Goal: Check status: Check status

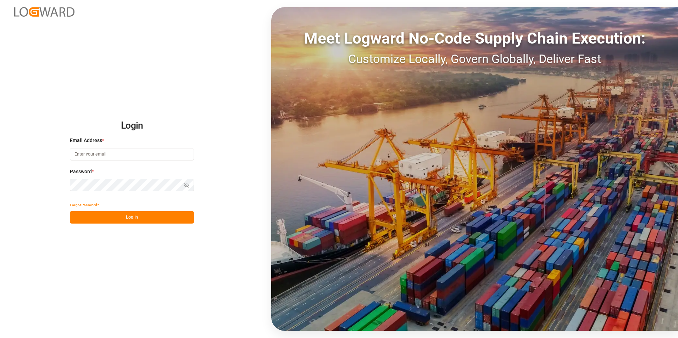
type input "[EMAIL_ADDRESS][PERSON_NAME][DOMAIN_NAME]"
click at [113, 218] on button "Log In" at bounding box center [132, 217] width 124 height 12
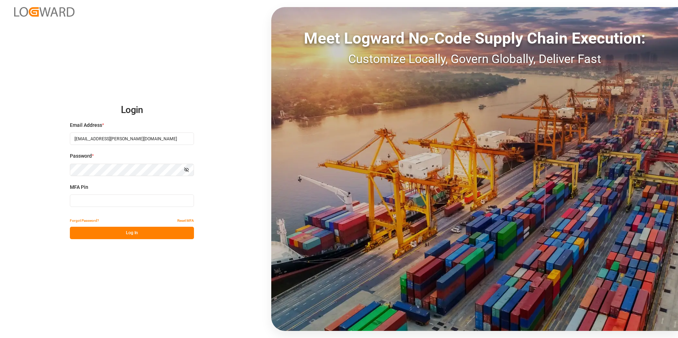
click at [96, 203] on input at bounding box center [132, 201] width 124 height 12
type input "708623"
click at [139, 233] on button "Log In" at bounding box center [132, 233] width 124 height 12
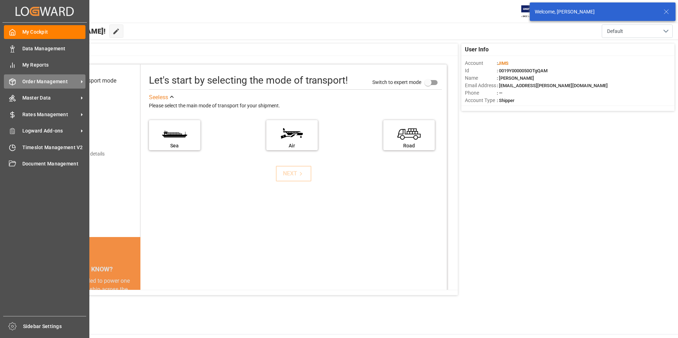
click at [15, 87] on div "Order Management Order Management" at bounding box center [45, 81] width 82 height 14
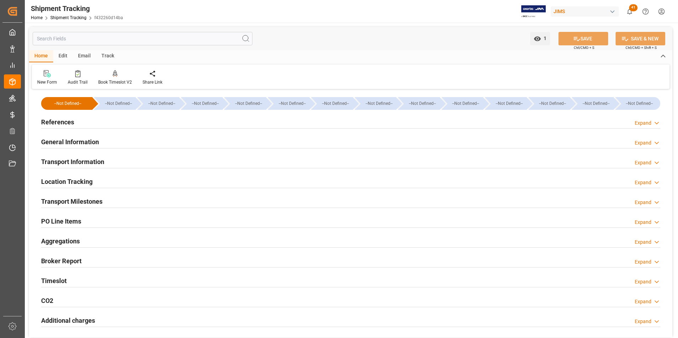
type input "09-07-2025 00:00"
type input "20-07-2025 00:00"
type input "20-07-2025"
type input "04-09-2025"
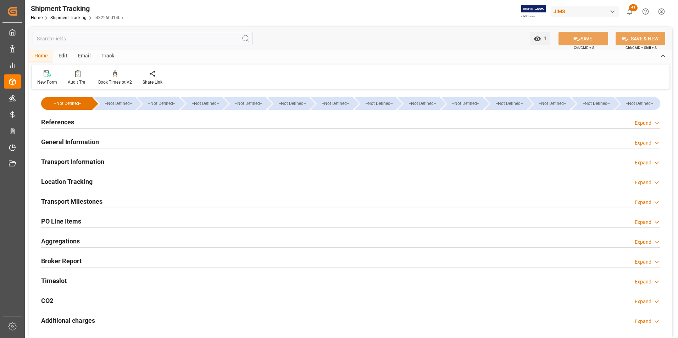
type input "04-09-2025"
type input "19-09-2025"
type input "24-09-2025"
type input "29-09-2025 00:00"
type input "29-09-2025"
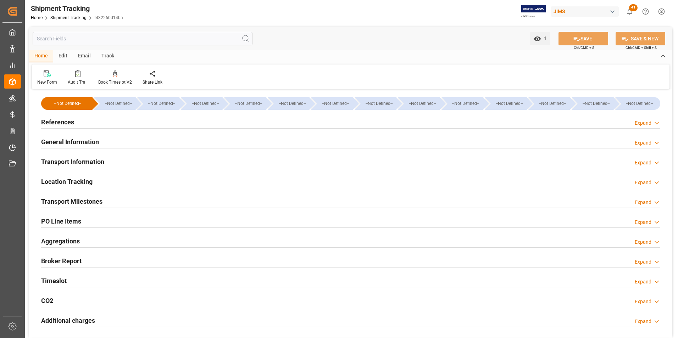
click at [106, 202] on div "Transport Milestones Expand" at bounding box center [350, 200] width 619 height 13
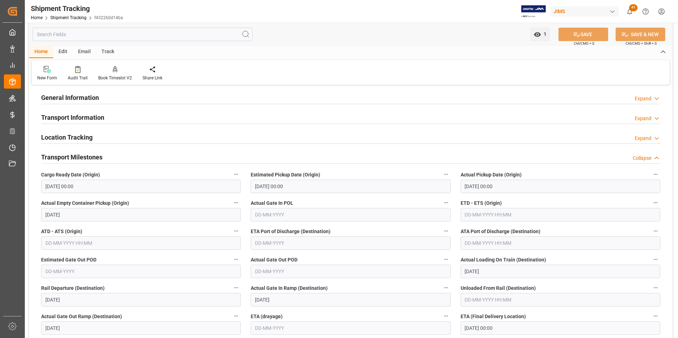
scroll to position [35, 0]
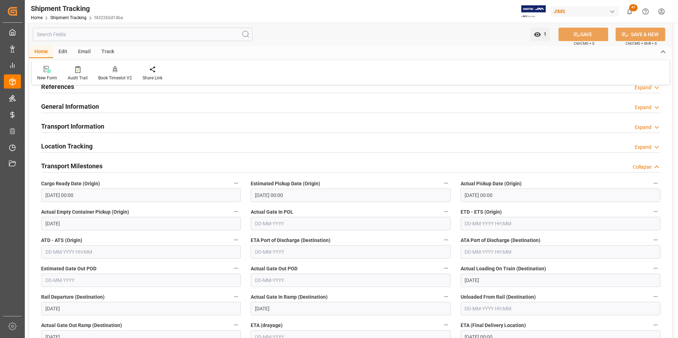
click at [95, 161] on div "Transport Milestones" at bounding box center [71, 165] width 61 height 13
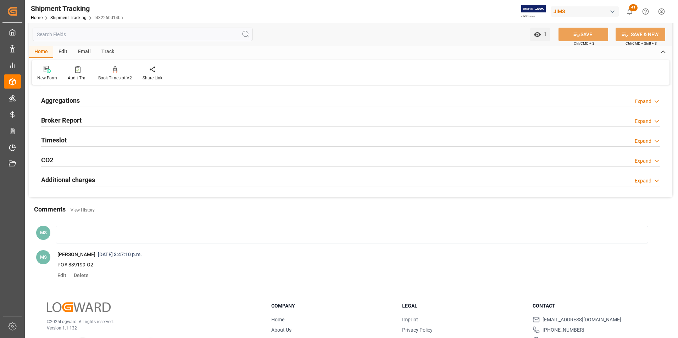
scroll to position [142, 0]
click at [93, 138] on div "Timeslot Expand" at bounding box center [350, 138] width 619 height 13
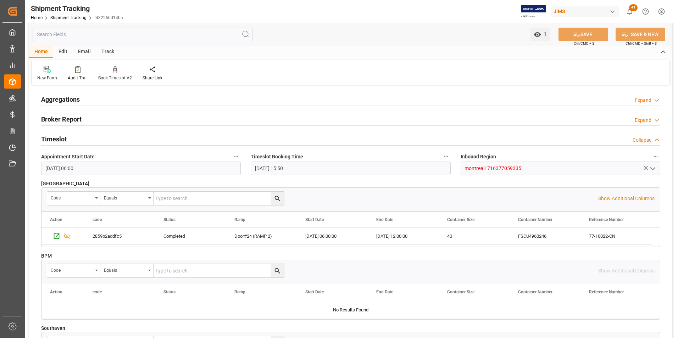
click at [93, 138] on div "Timeslot Collapse" at bounding box center [350, 138] width 619 height 13
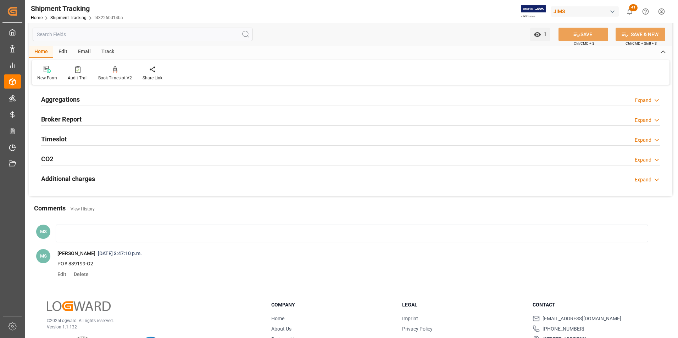
click at [92, 143] on div "Timeslot Expand" at bounding box center [350, 138] width 619 height 13
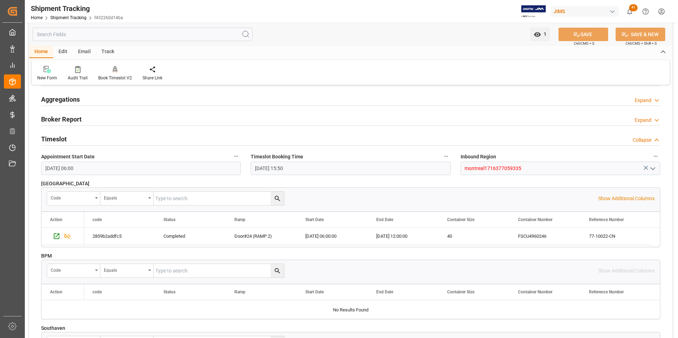
click at [92, 143] on div "Timeslot Collapse" at bounding box center [350, 138] width 619 height 13
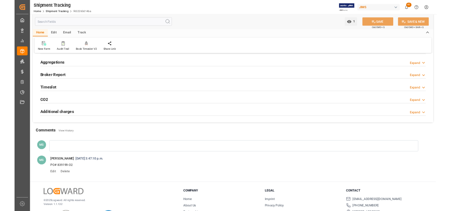
scroll to position [0, 0]
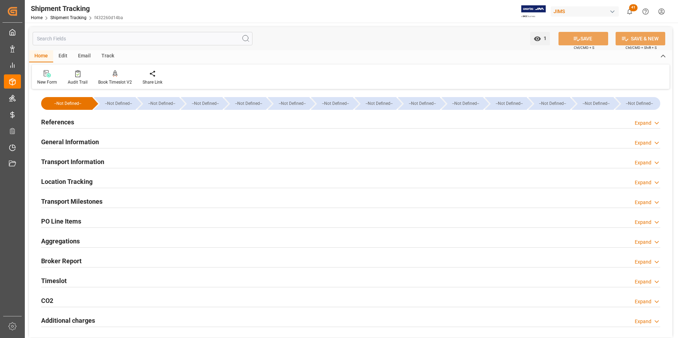
click at [76, 122] on div "References Expand" at bounding box center [350, 121] width 619 height 13
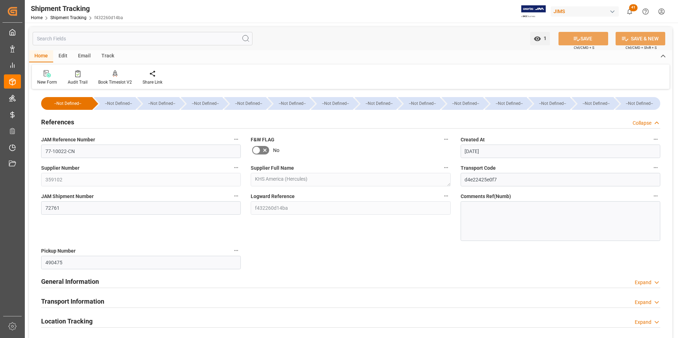
click at [76, 122] on div "References Collapse" at bounding box center [350, 121] width 619 height 13
